Goal: Task Accomplishment & Management: Use online tool/utility

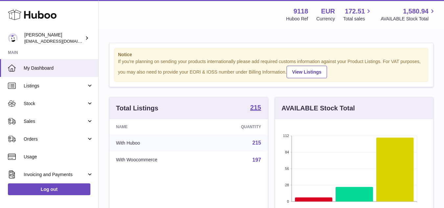
scroll to position [102, 158]
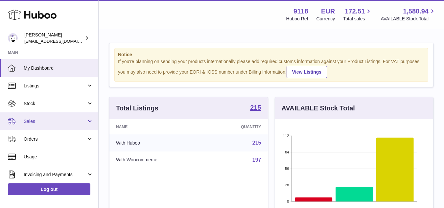
click at [47, 118] on span "Sales" at bounding box center [55, 121] width 63 height 6
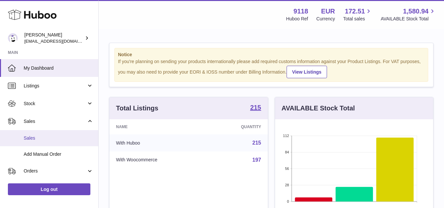
click at [39, 135] on span "Sales" at bounding box center [59, 138] width 70 height 6
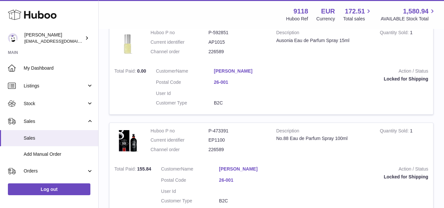
scroll to position [325, 0]
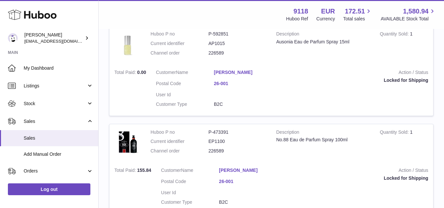
click at [223, 154] on dd "226589" at bounding box center [237, 151] width 58 height 6
copy dd "226589"
click at [226, 130] on dd "P-473391" at bounding box center [237, 132] width 58 height 6
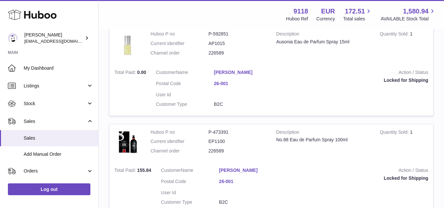
copy dd "473391"
click at [217, 152] on dd "226589" at bounding box center [237, 151] width 58 height 6
copy dd "226589"
